Goal: Task Accomplishment & Management: Use online tool/utility

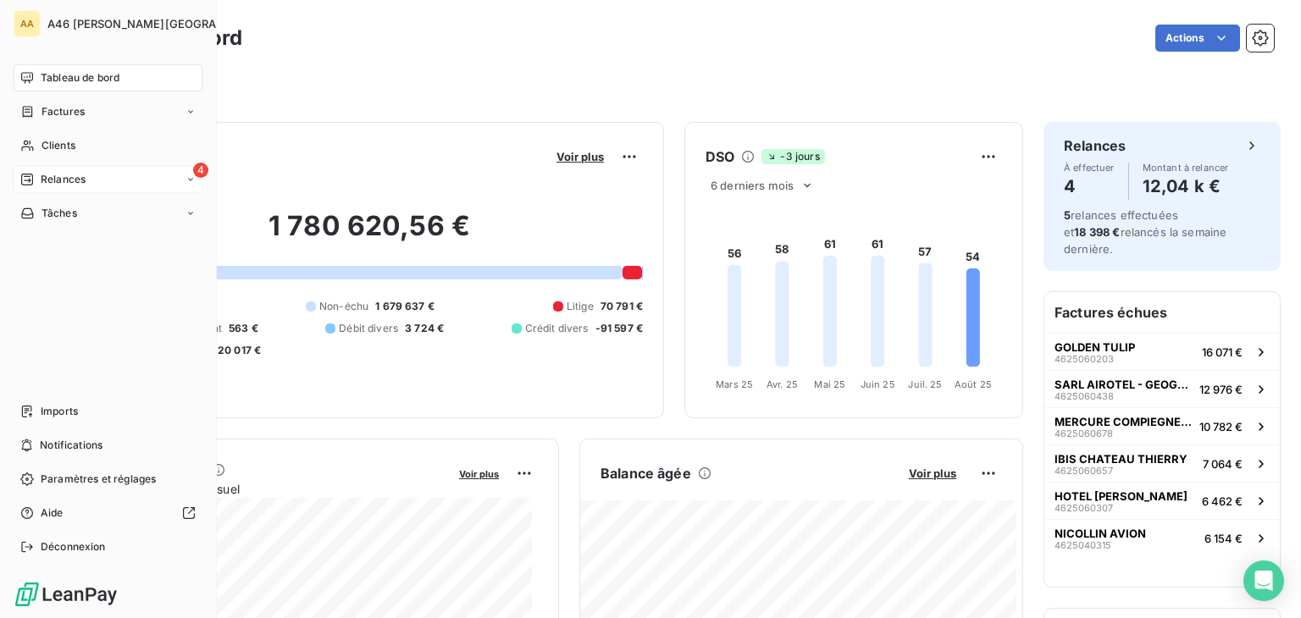
click at [65, 179] on span "Relances" at bounding box center [63, 179] width 45 height 15
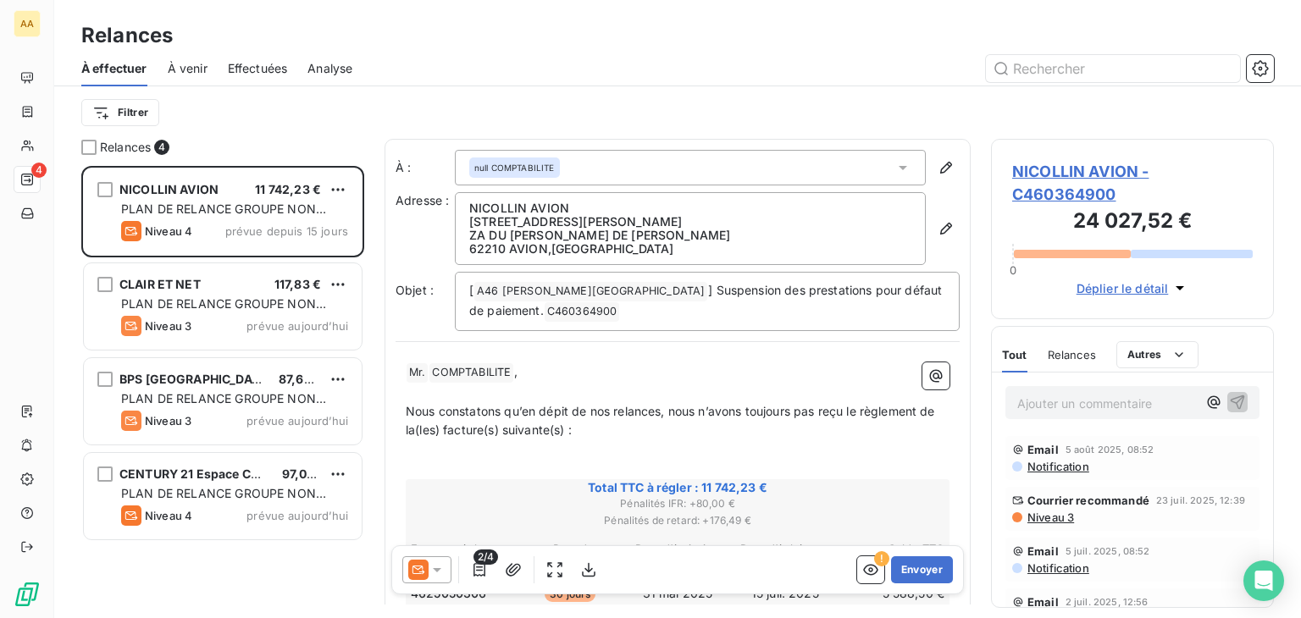
scroll to position [439, 269]
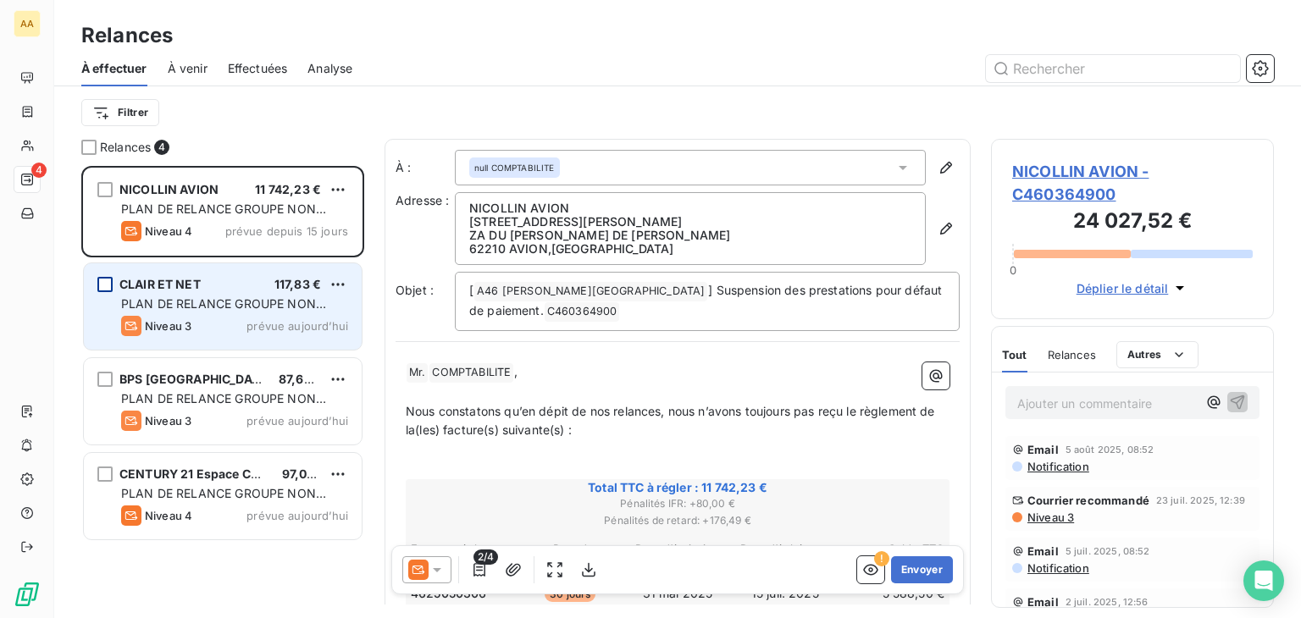
click at [107, 286] on div "grid" at bounding box center [104, 284] width 15 height 15
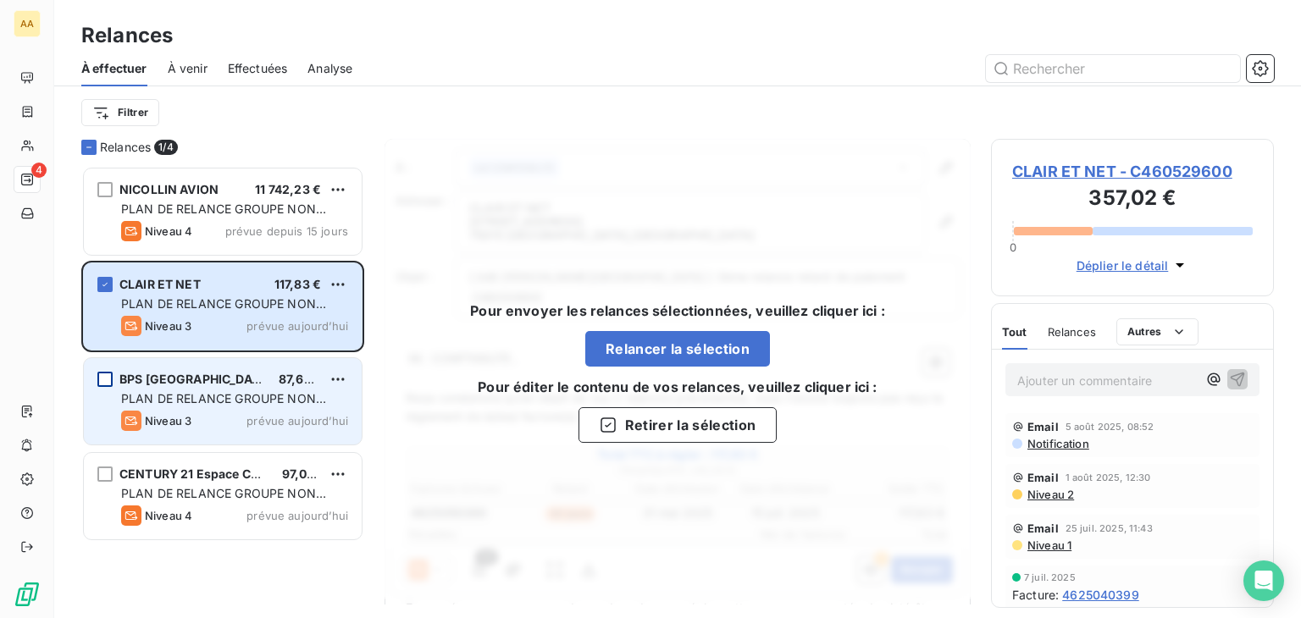
click at [108, 376] on div "grid" at bounding box center [104, 379] width 15 height 15
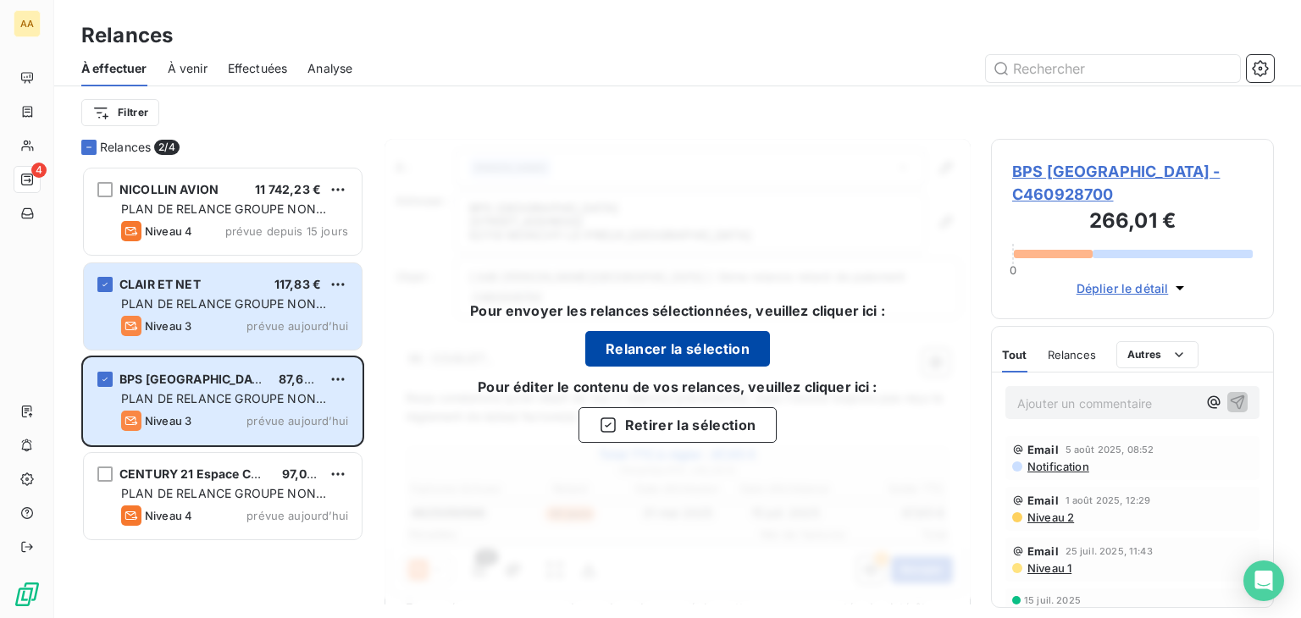
click at [651, 344] on button "Relancer la sélection" at bounding box center [677, 349] width 185 height 36
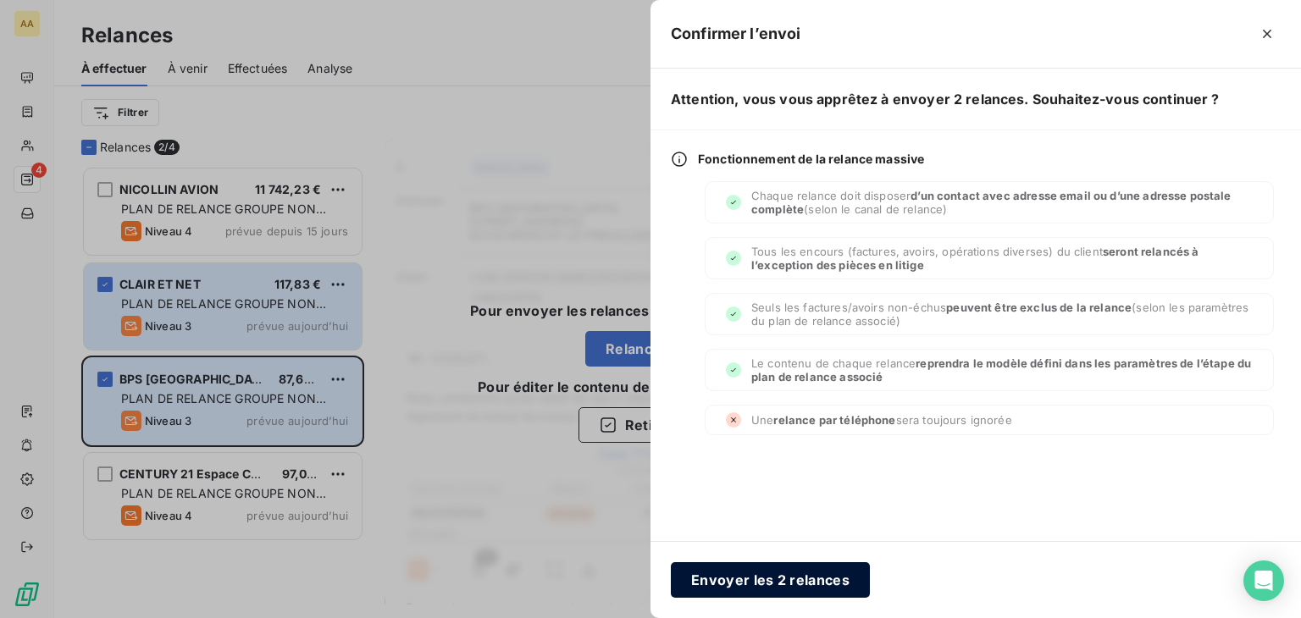
click at [740, 580] on button "Envoyer les 2 relances" at bounding box center [770, 580] width 199 height 36
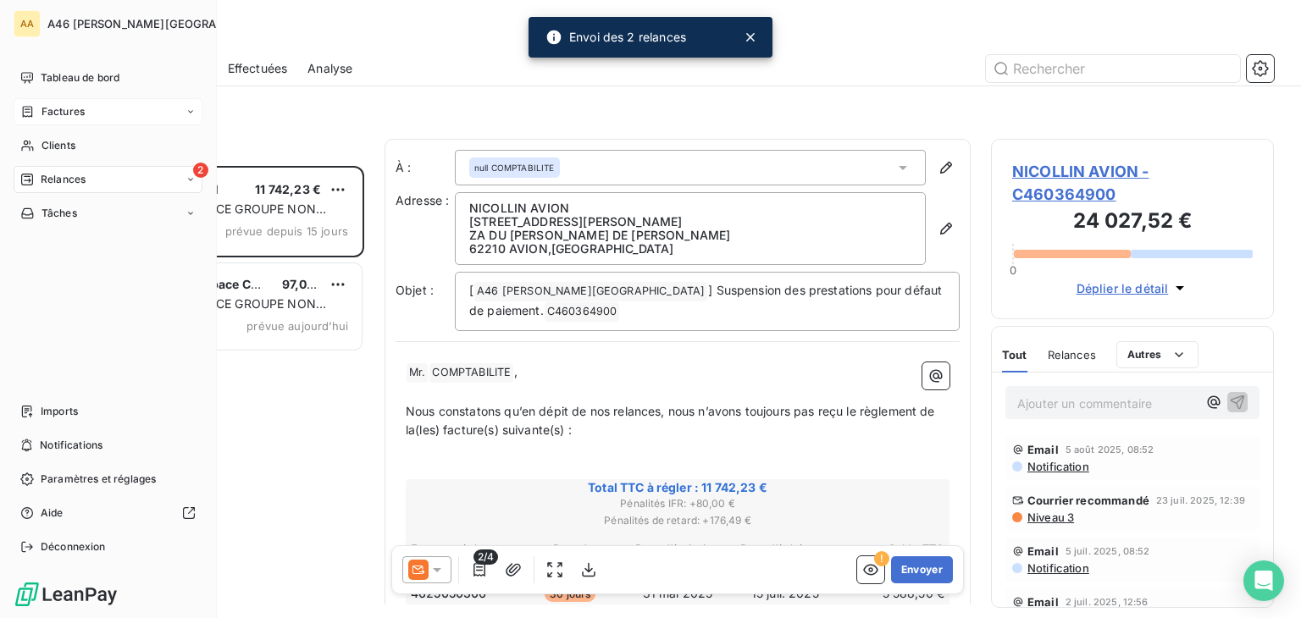
drag, startPoint x: 71, startPoint y: 76, endPoint x: 167, endPoint y: 97, distance: 98.0
click at [71, 77] on span "Tableau de bord" at bounding box center [80, 77] width 79 height 15
